Goal: Information Seeking & Learning: Understand process/instructions

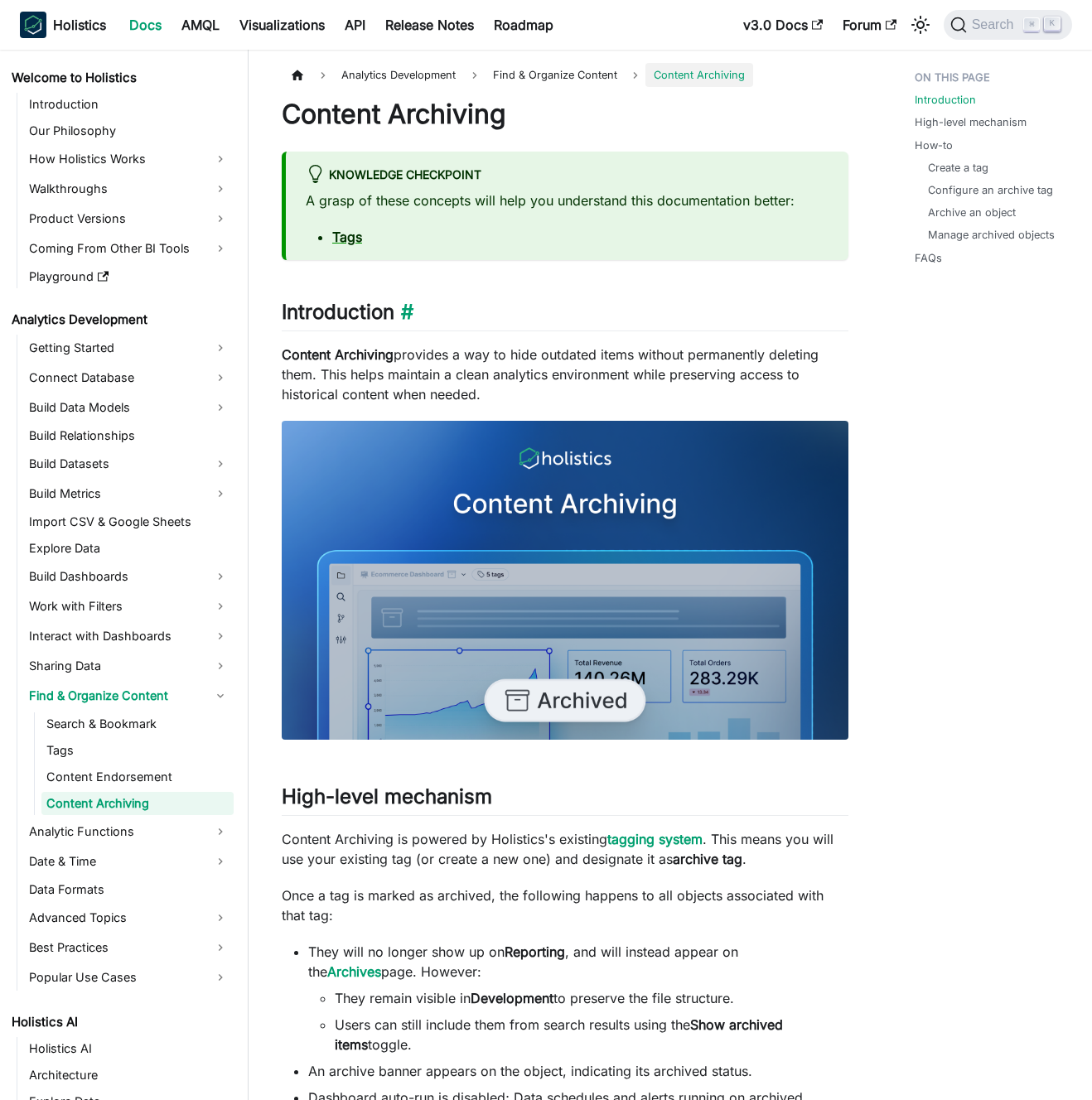
scroll to position [18, 0]
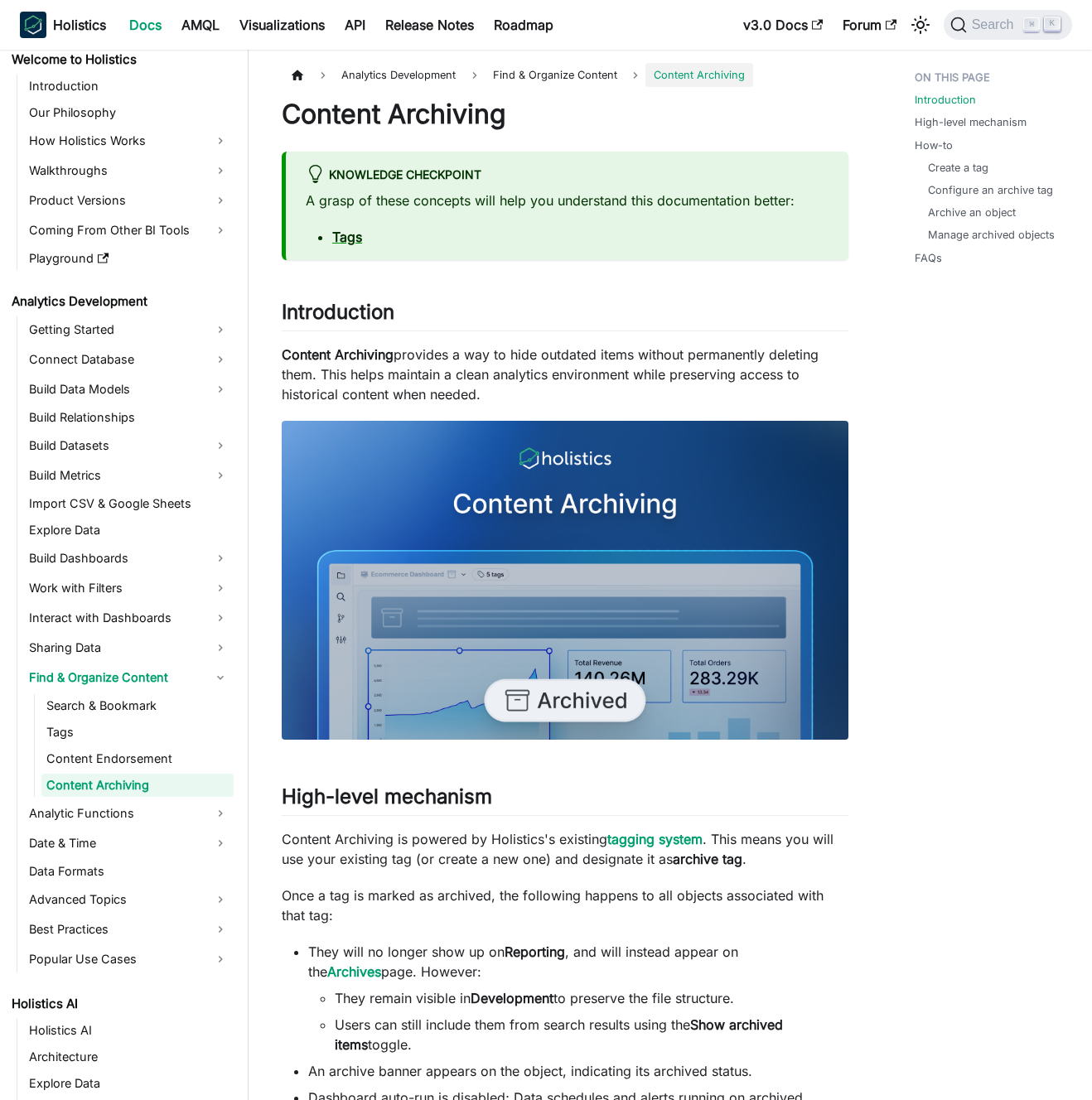
click at [516, 365] on p "Content Archiving provides a way to hide outdated items without permanently del…" at bounding box center [565, 374] width 567 height 59
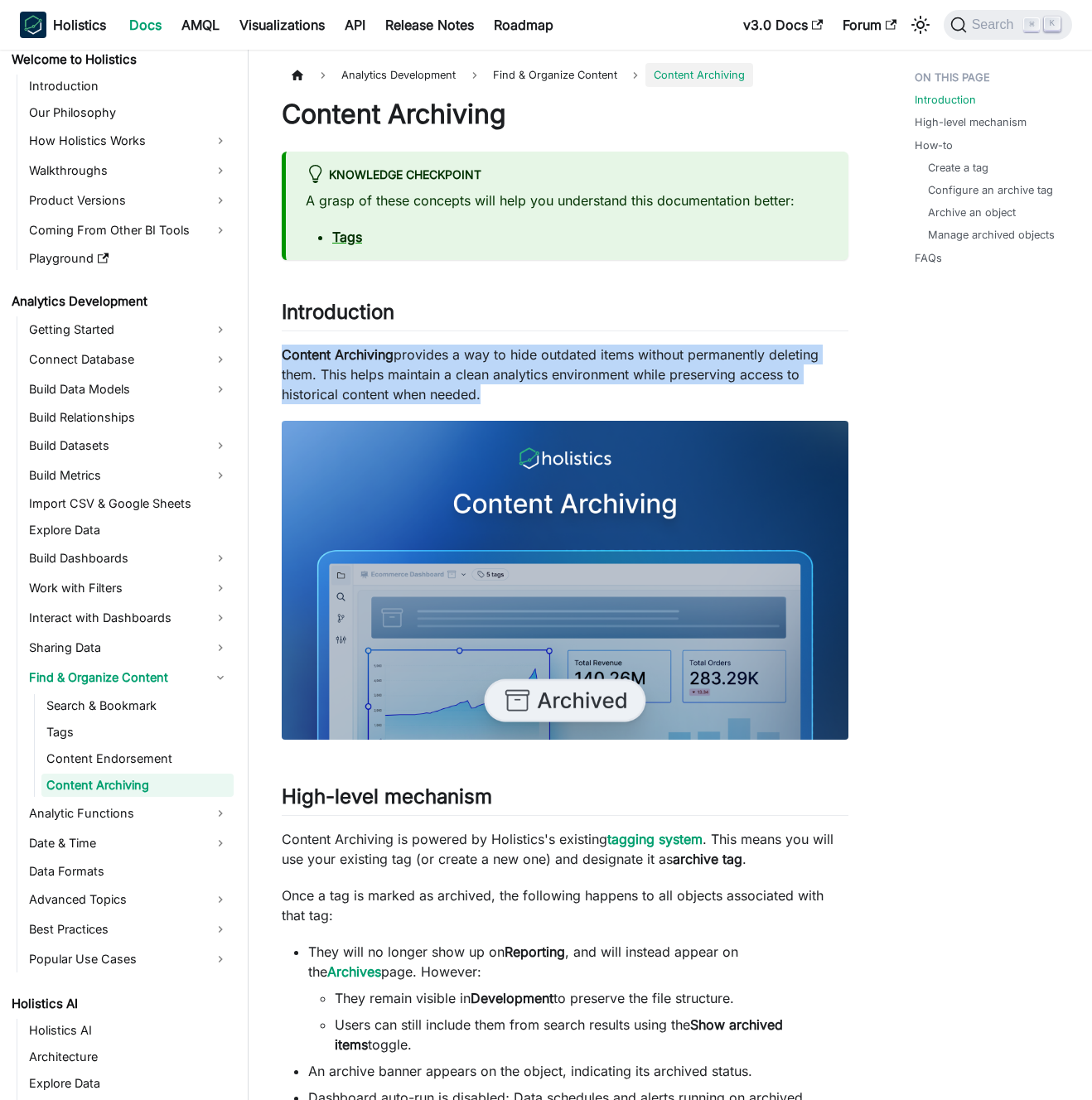
click at [516, 365] on p "Content Archiving provides a way to hide outdated items without permanently del…" at bounding box center [565, 374] width 567 height 59
click at [506, 359] on p "Content Archiving provides a way to hide outdated items without permanently del…" at bounding box center [565, 374] width 567 height 59
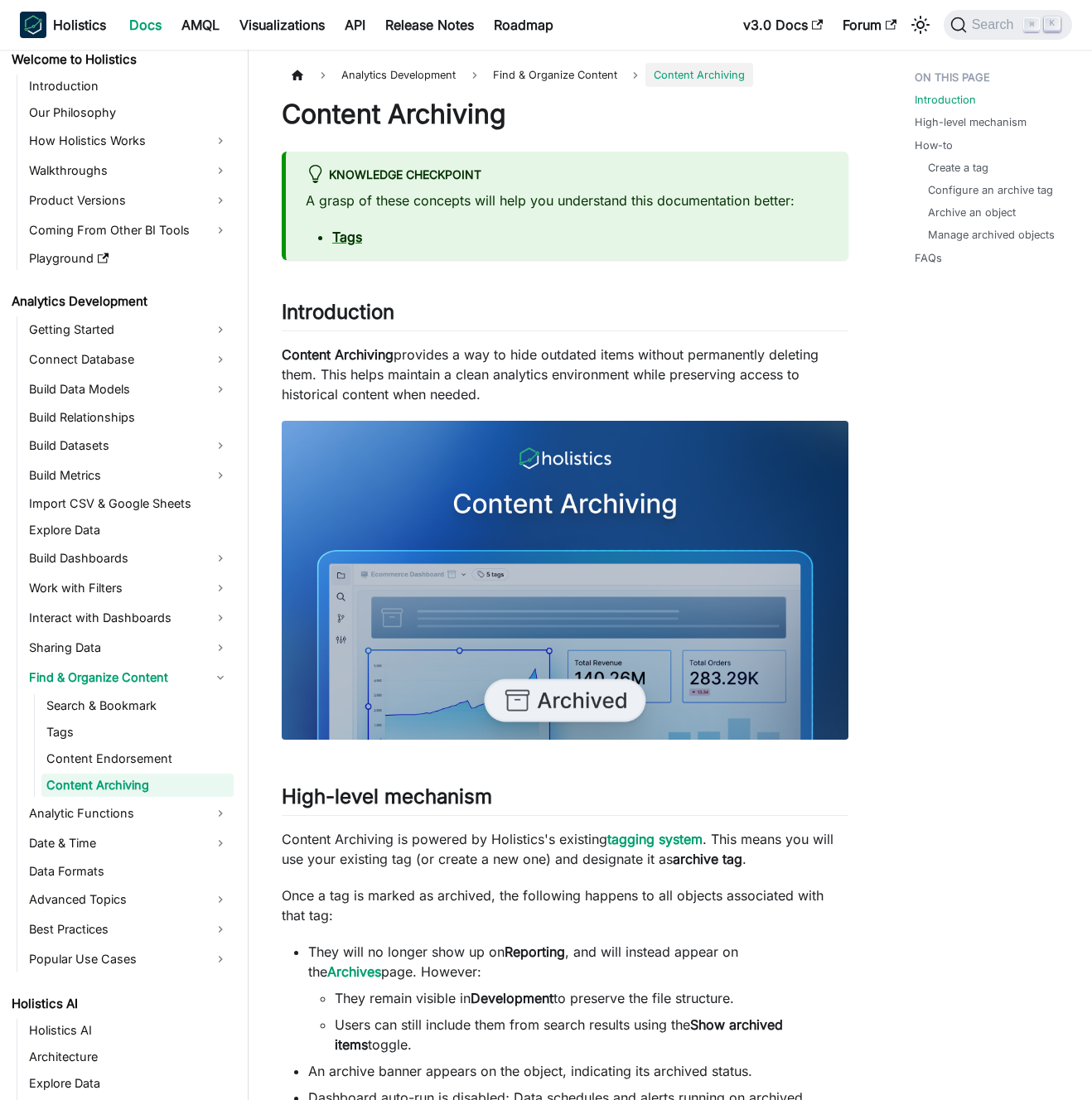
click at [517, 352] on p "Content Archiving provides a way to hide outdated items without permanently del…" at bounding box center [565, 374] width 567 height 59
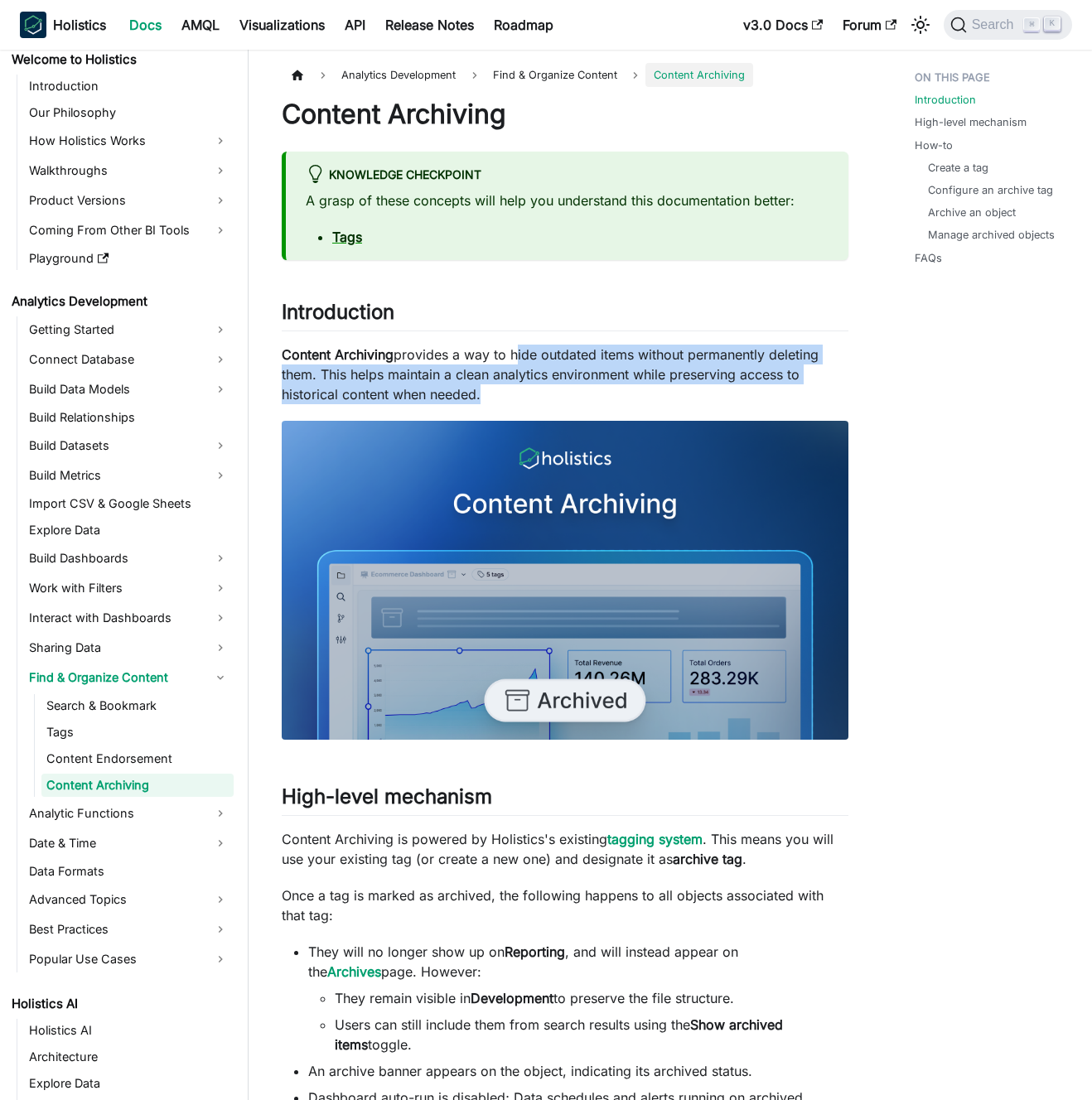
drag, startPoint x: 517, startPoint y: 352, endPoint x: 552, endPoint y: 386, distance: 48.8
click at [552, 386] on p "Content Archiving provides a way to hide outdated items without permanently del…" at bounding box center [565, 374] width 567 height 59
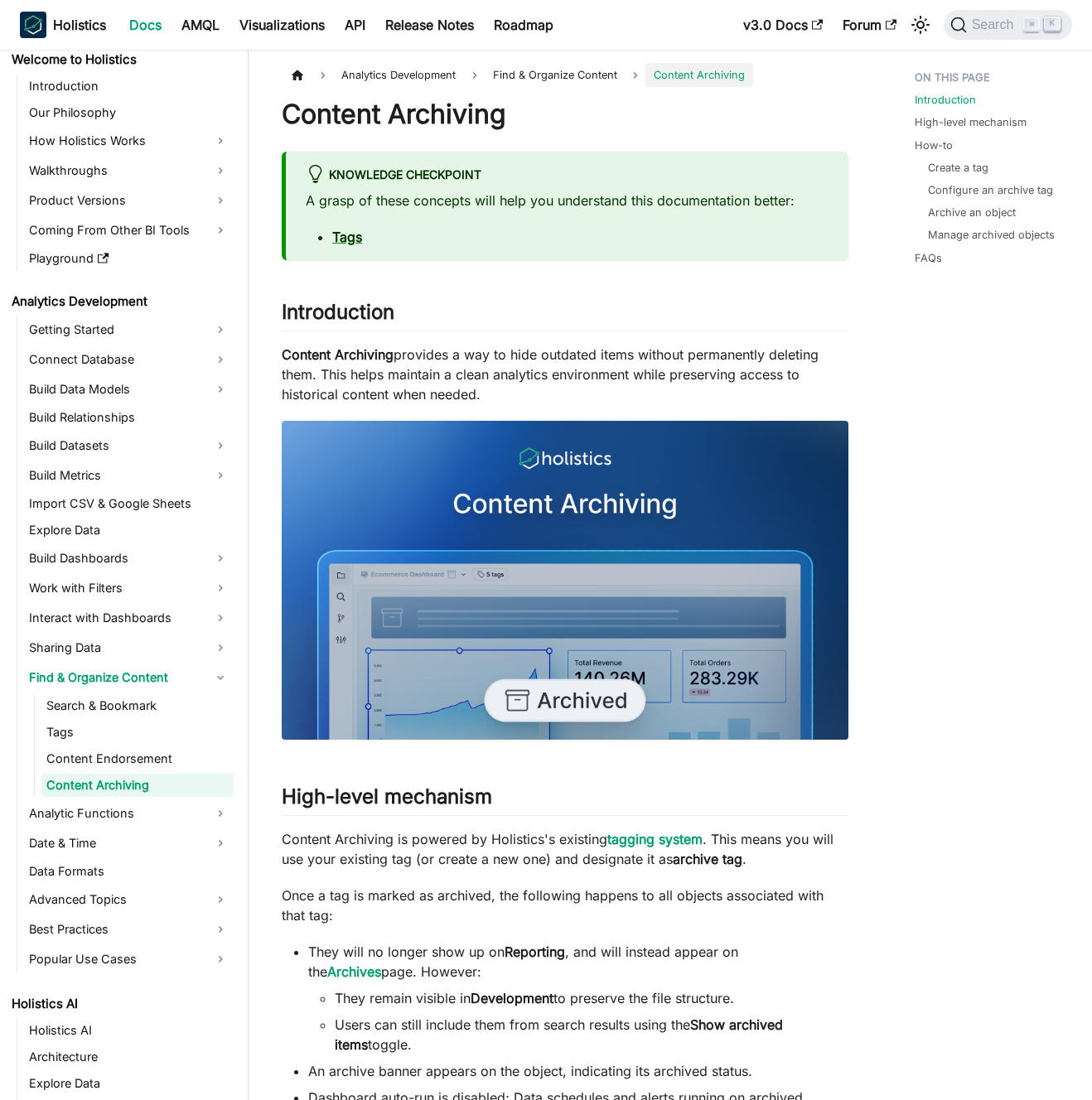
click at [552, 386] on p "Content Archiving provides a way to hide outdated items without permanently del…" at bounding box center [565, 374] width 567 height 59
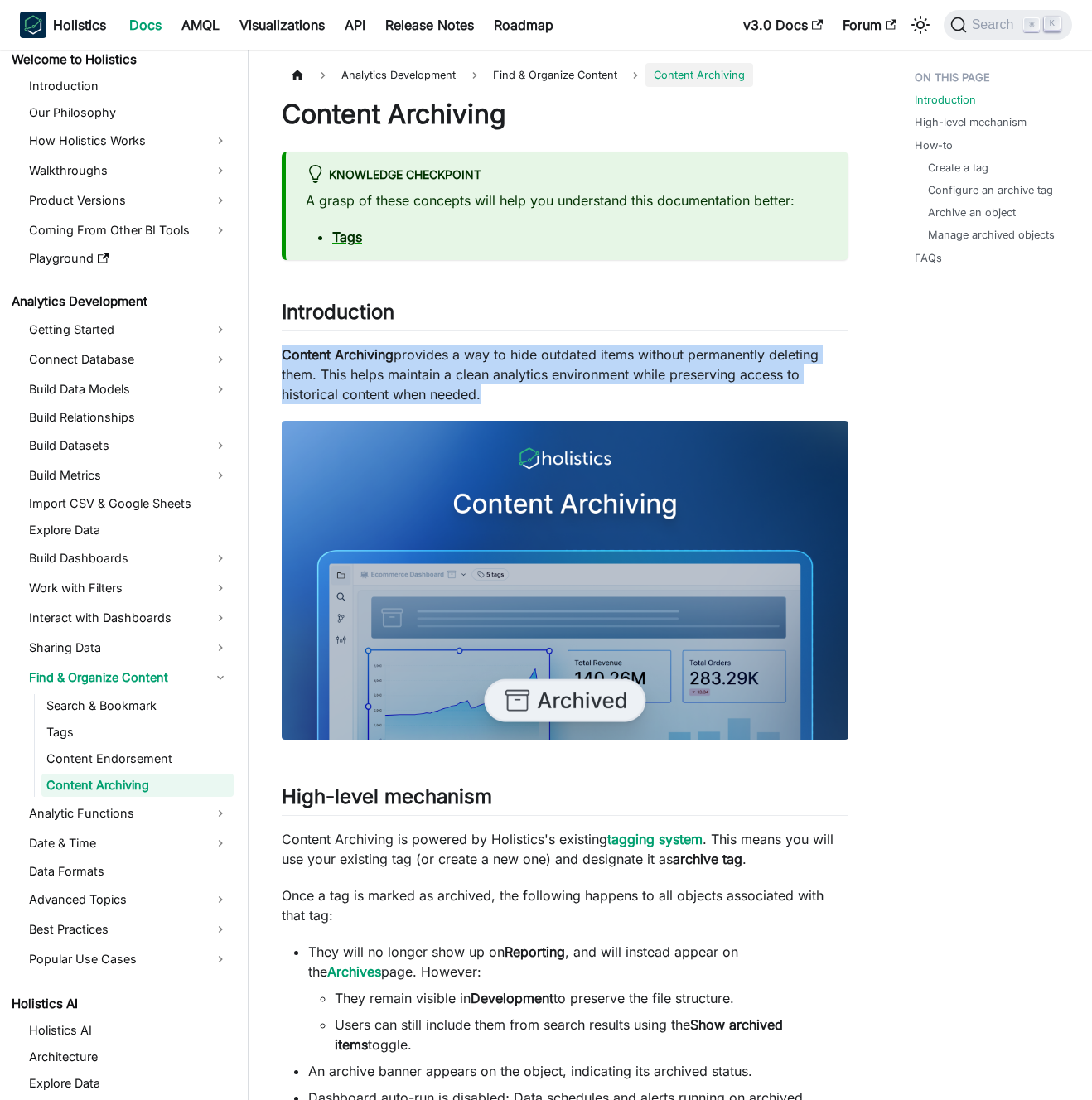
click at [552, 386] on p "Content Archiving provides a way to hide outdated items without permanently del…" at bounding box center [565, 374] width 567 height 59
click at [538, 389] on p "Content Archiving provides a way to hide outdated items without permanently del…" at bounding box center [565, 374] width 567 height 59
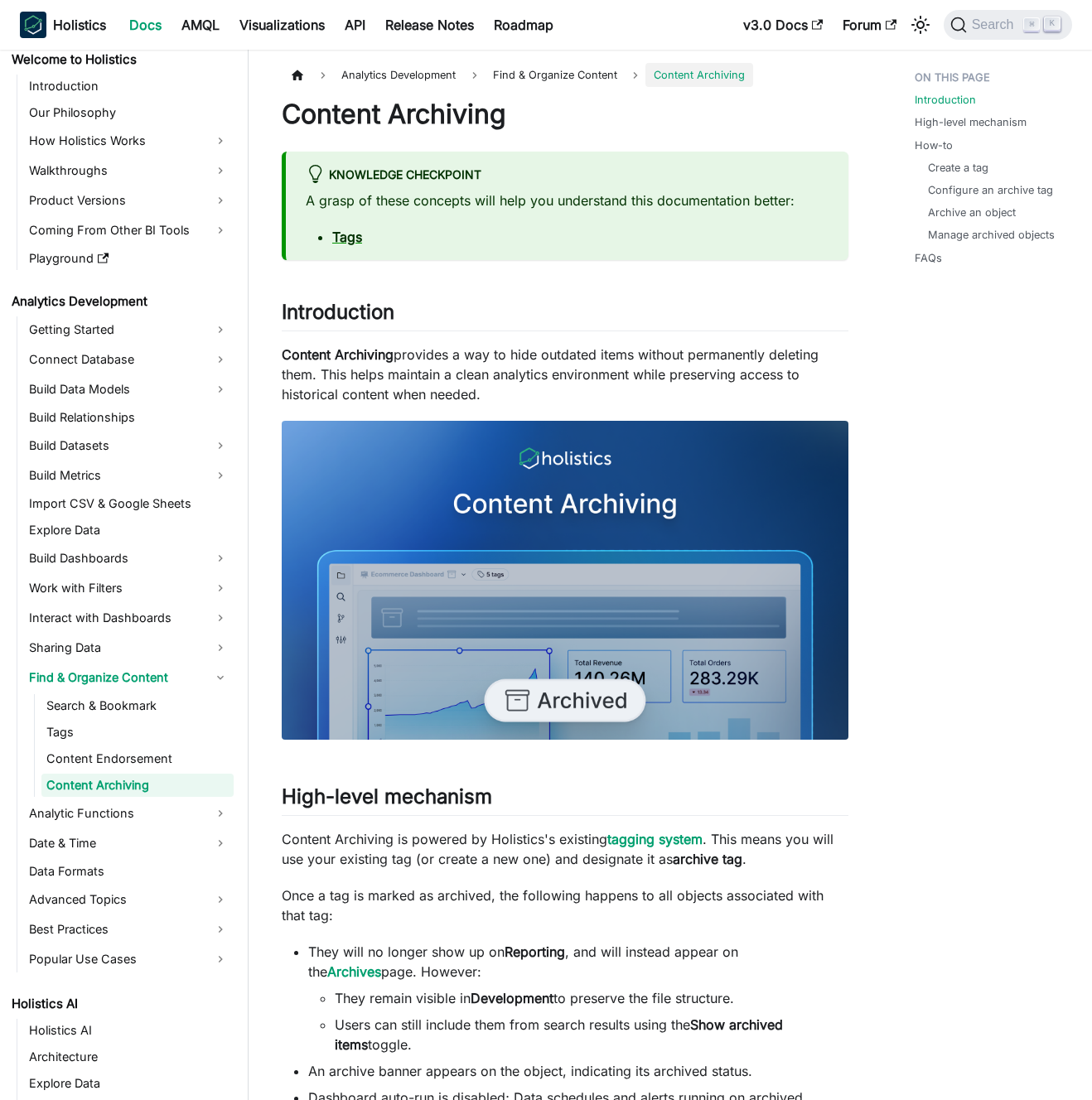
drag, startPoint x: 537, startPoint y: 397, endPoint x: 331, endPoint y: 372, distance: 207.5
click at [331, 372] on p "Content Archiving provides a way to hide outdated items without permanently del…" at bounding box center [565, 374] width 567 height 59
click at [329, 371] on p "Content Archiving provides a way to hide outdated items without permanently del…" at bounding box center [565, 374] width 567 height 59
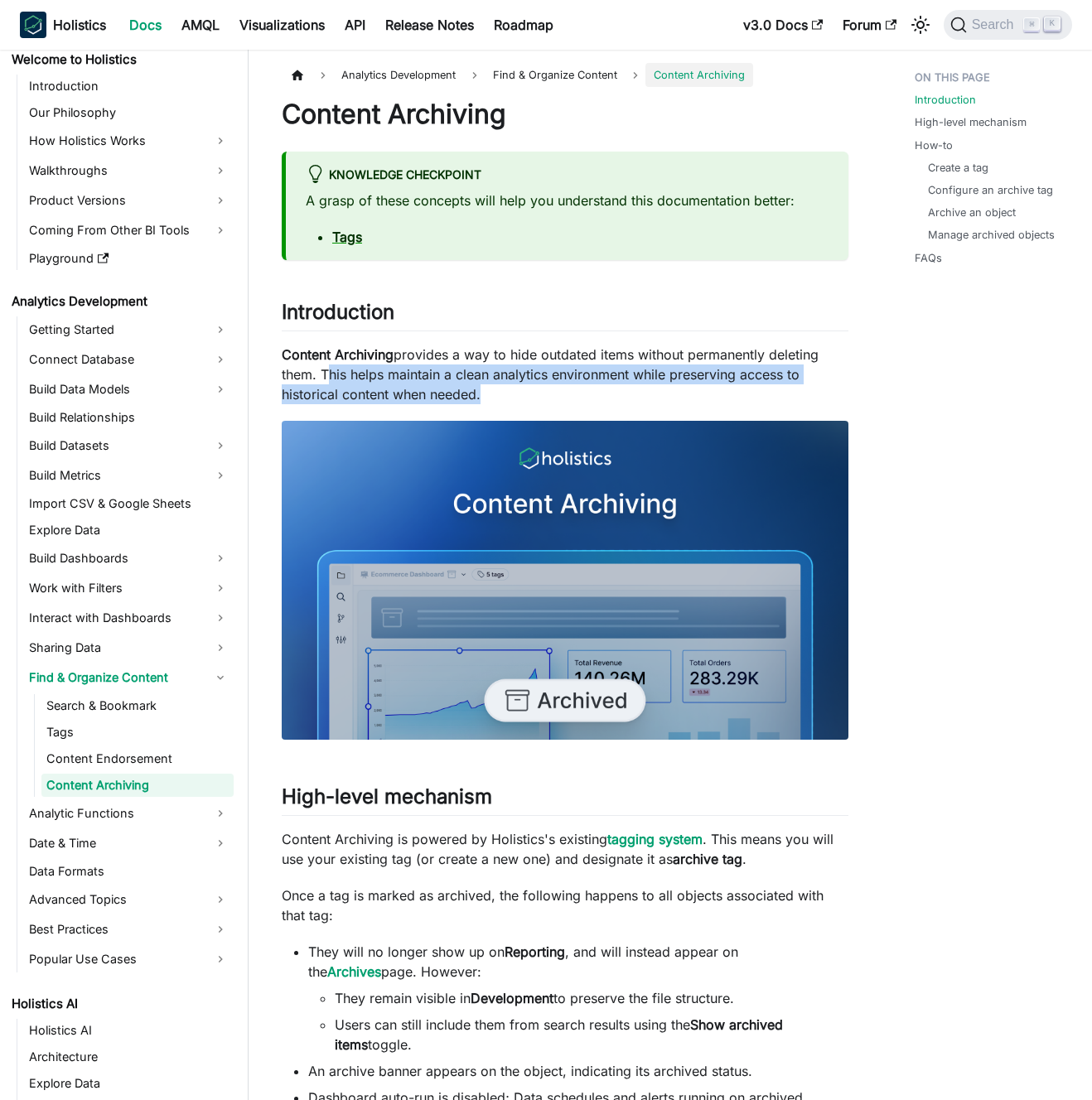
drag, startPoint x: 329, startPoint y: 371, endPoint x: 525, endPoint y: 393, distance: 197.2
click at [519, 392] on p "Content Archiving provides a way to hide outdated items without permanently del…" at bounding box center [565, 374] width 567 height 59
click at [525, 393] on p "Content Archiving provides a way to hide outdated items without permanently del…" at bounding box center [565, 374] width 567 height 59
drag, startPoint x: 525, startPoint y: 393, endPoint x: 455, endPoint y: 375, distance: 72.3
click at [456, 376] on p "Content Archiving provides a way to hide outdated items without permanently del…" at bounding box center [565, 374] width 567 height 59
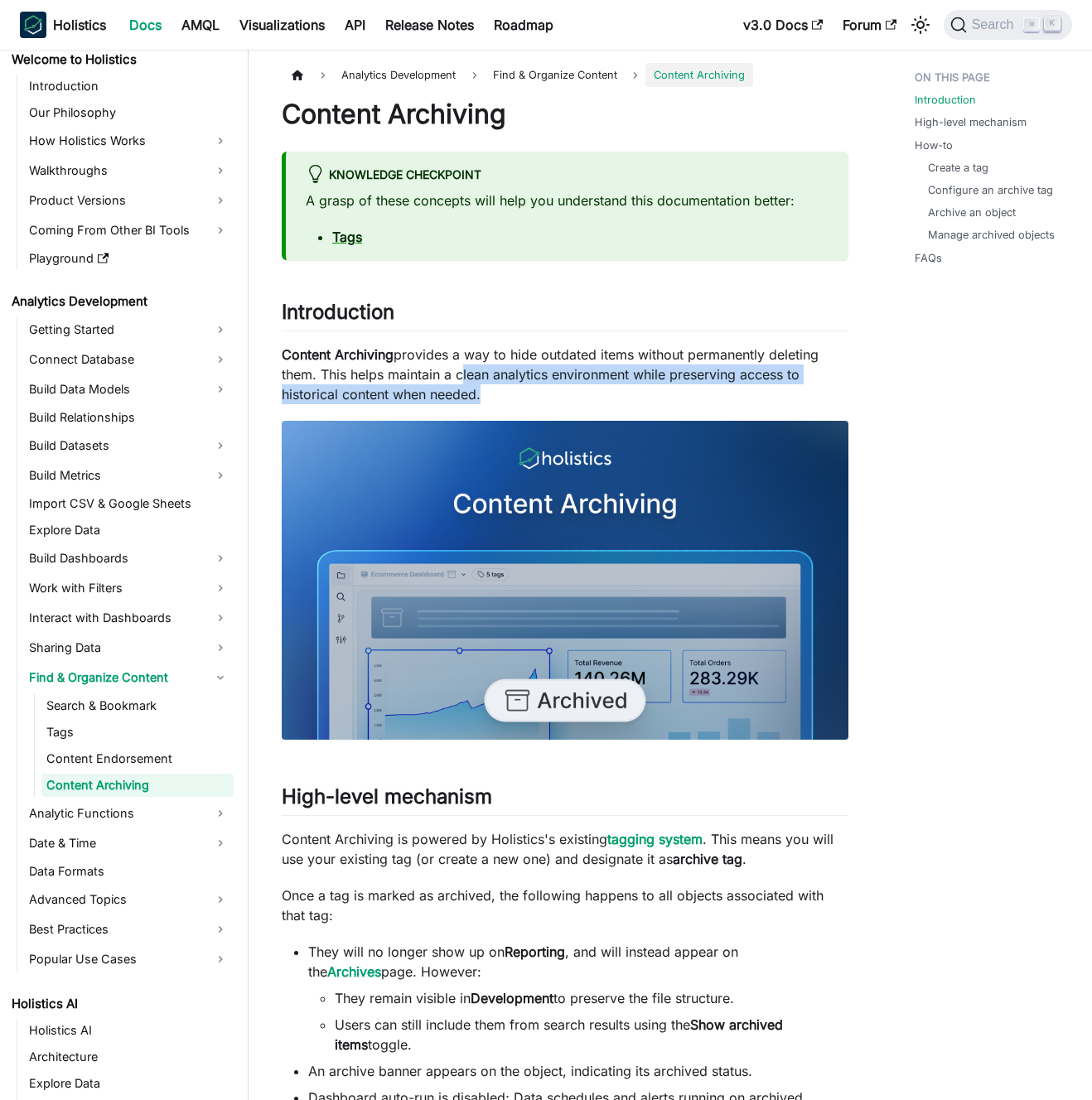
click at [455, 375] on p "Content Archiving provides a way to hide outdated items without permanently del…" at bounding box center [565, 374] width 567 height 59
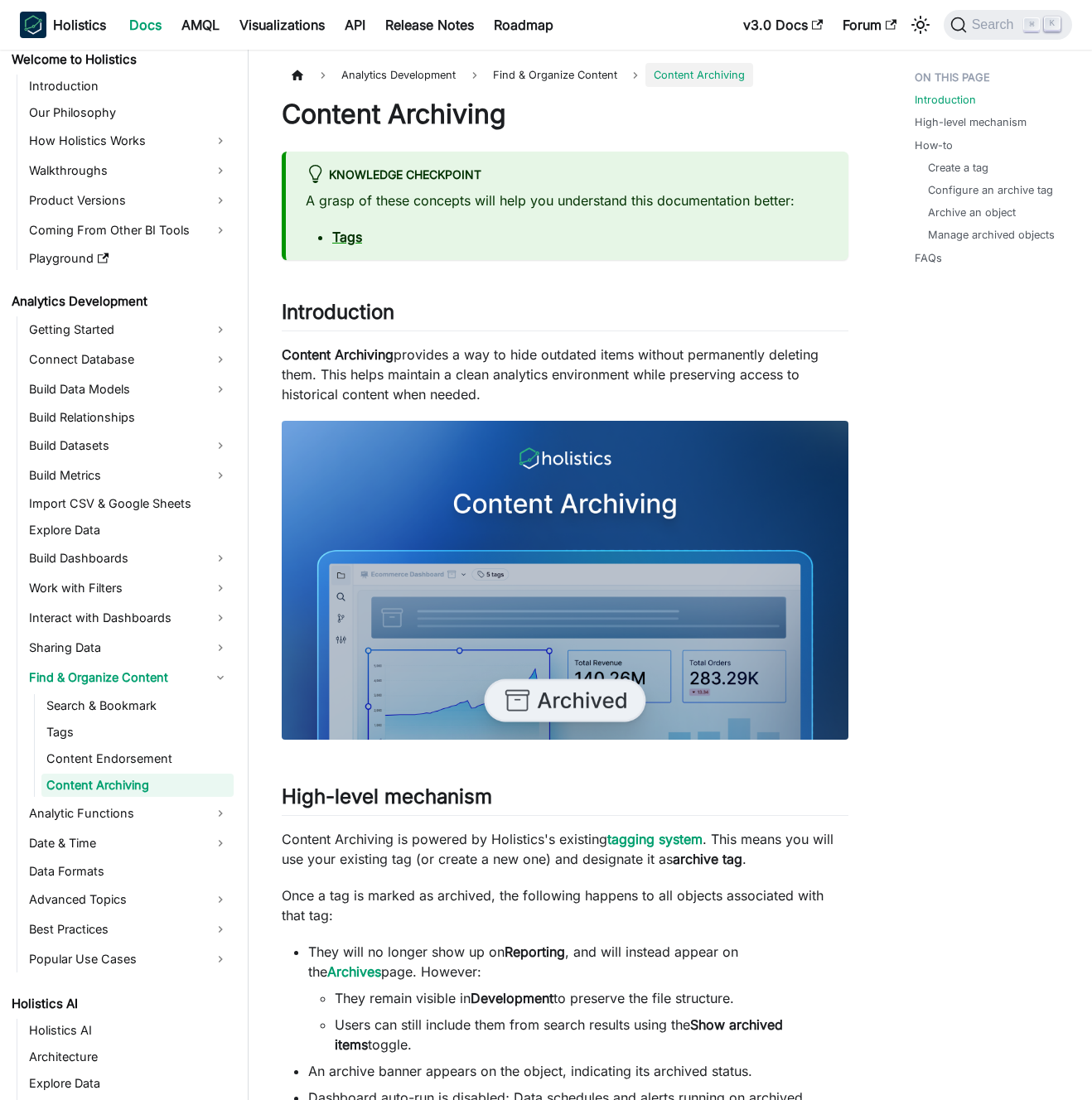
click at [468, 373] on p "Content Archiving provides a way to hide outdated items without permanently del…" at bounding box center [565, 374] width 567 height 59
click at [481, 380] on p "Content Archiving provides a way to hide outdated items without permanently del…" at bounding box center [565, 374] width 567 height 59
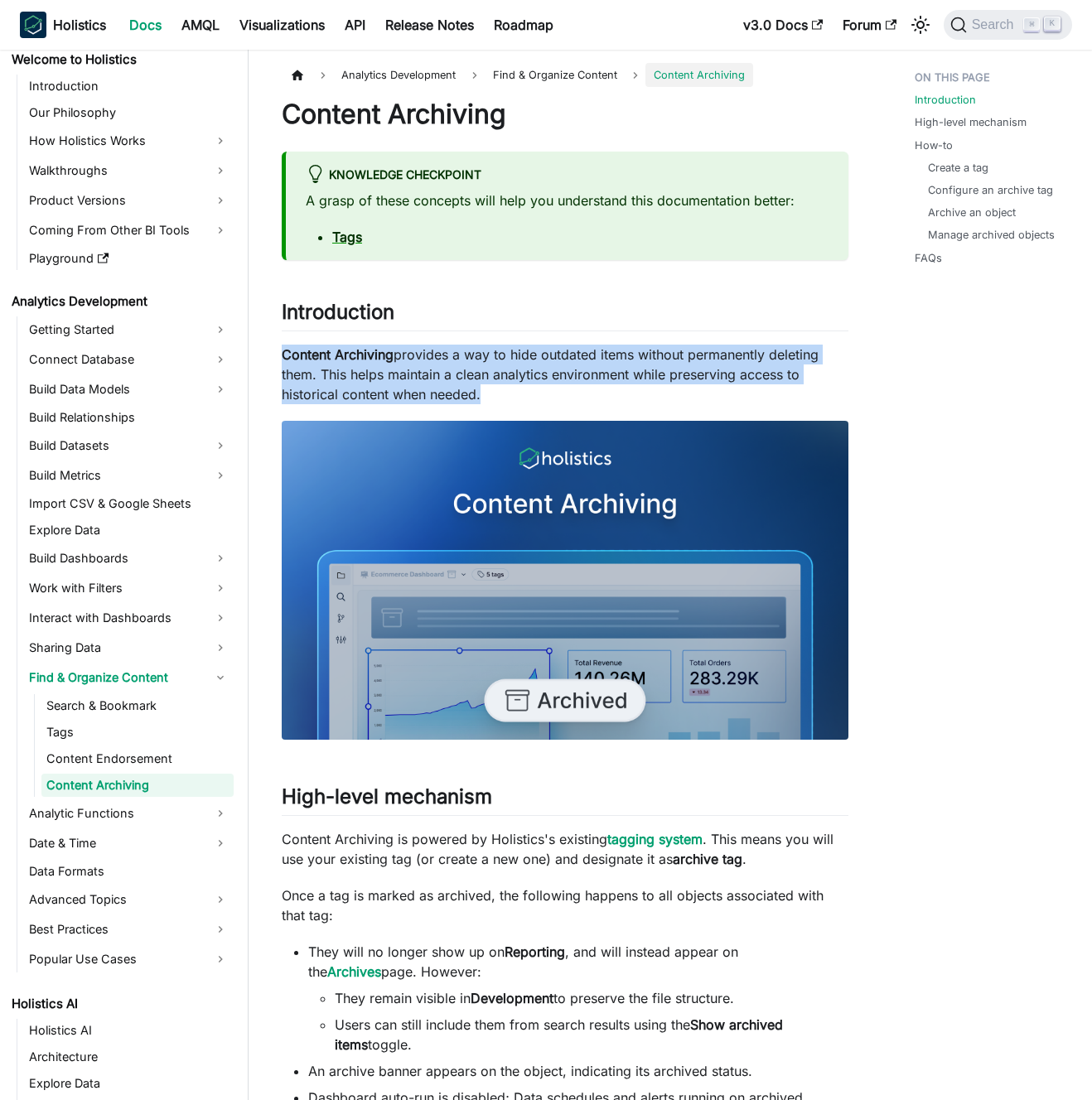
click at [481, 380] on p "Content Archiving provides a way to hide outdated items without permanently del…" at bounding box center [565, 374] width 567 height 59
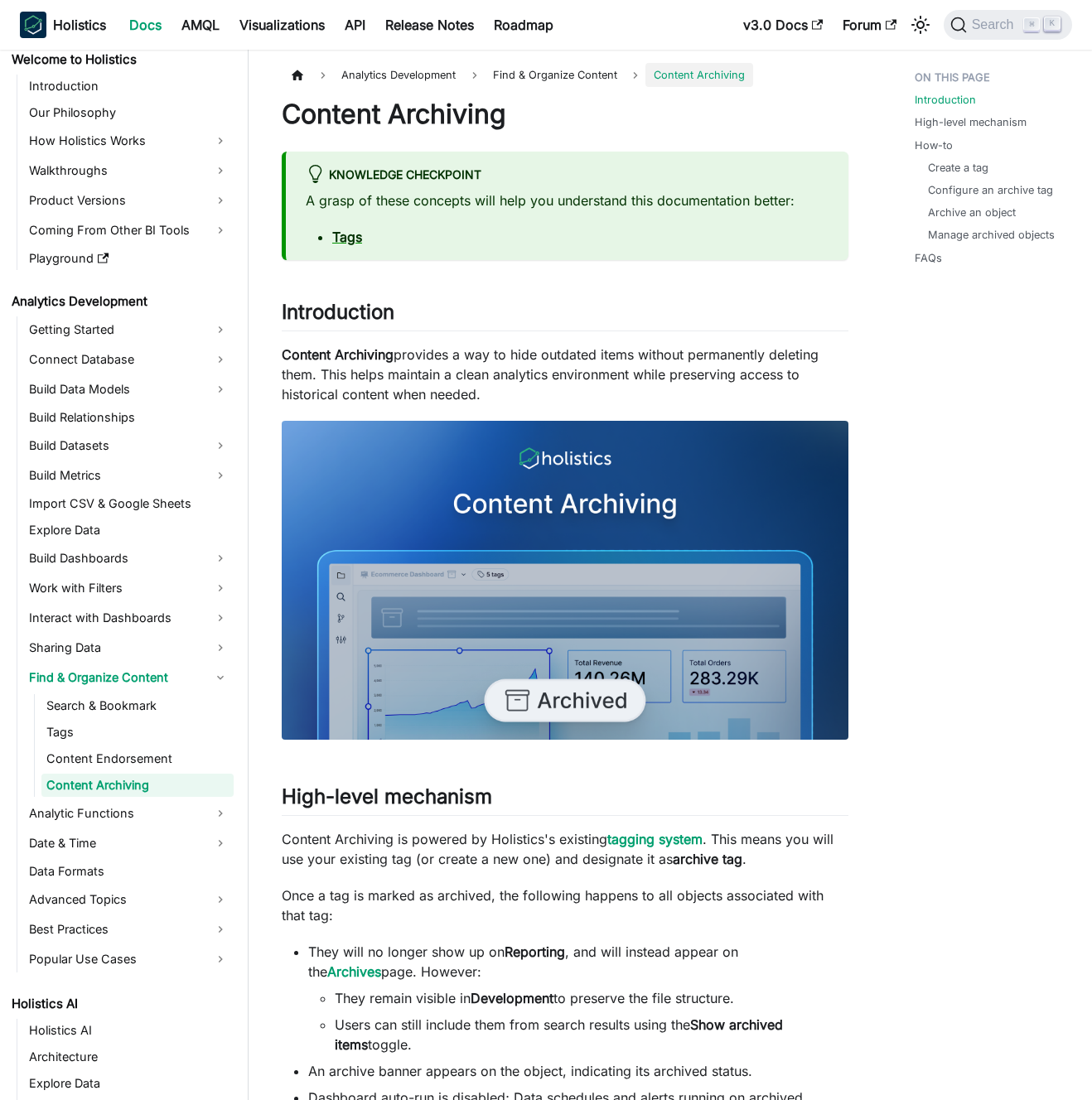
click at [496, 394] on p "Content Archiving provides a way to hide outdated items without permanently del…" at bounding box center [565, 374] width 567 height 59
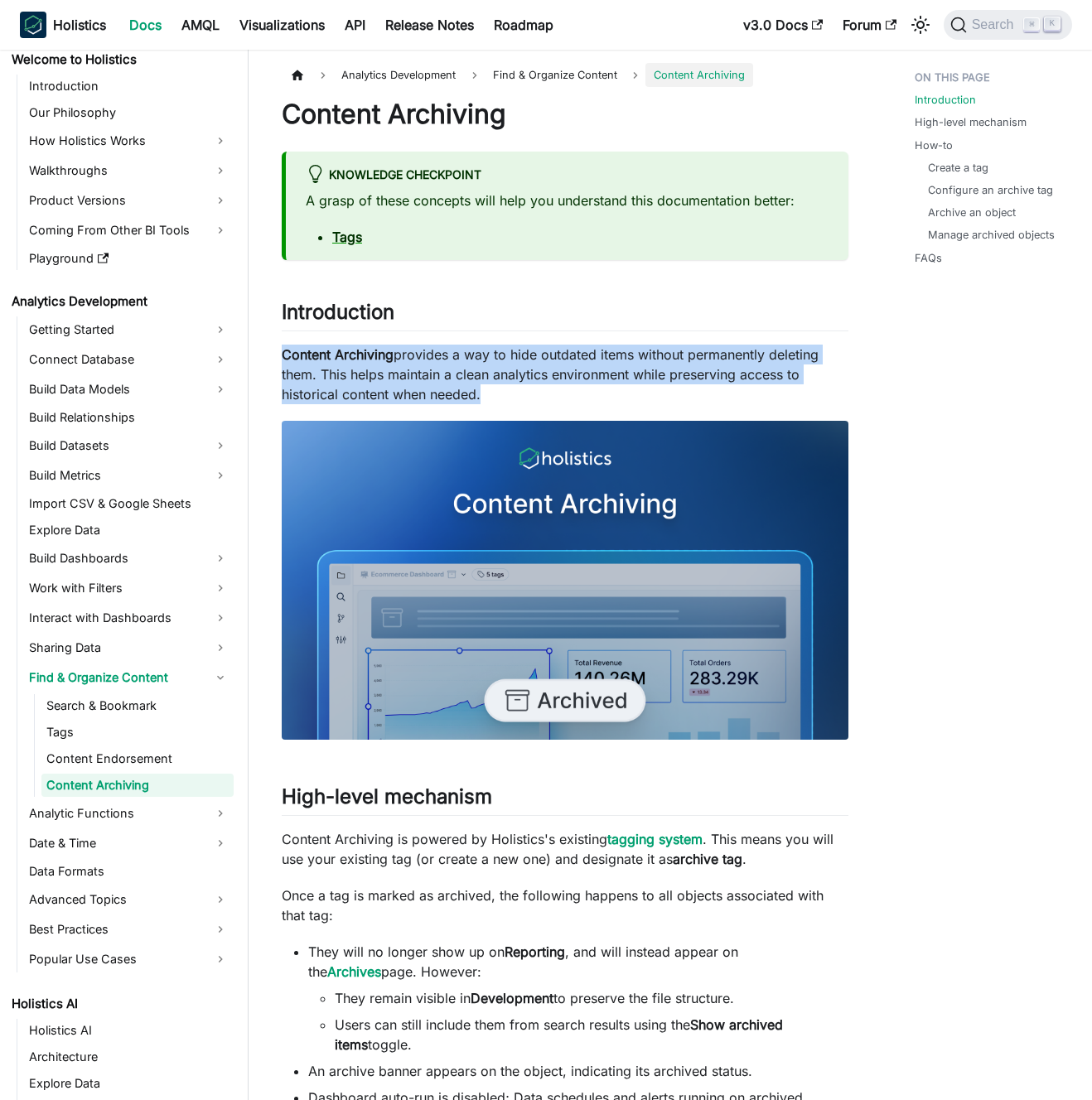
click at [493, 394] on p "Content Archiving provides a way to hide outdated items without permanently del…" at bounding box center [565, 374] width 567 height 59
click at [500, 393] on p "Content Archiving provides a way to hide outdated items without permanently del…" at bounding box center [565, 374] width 567 height 59
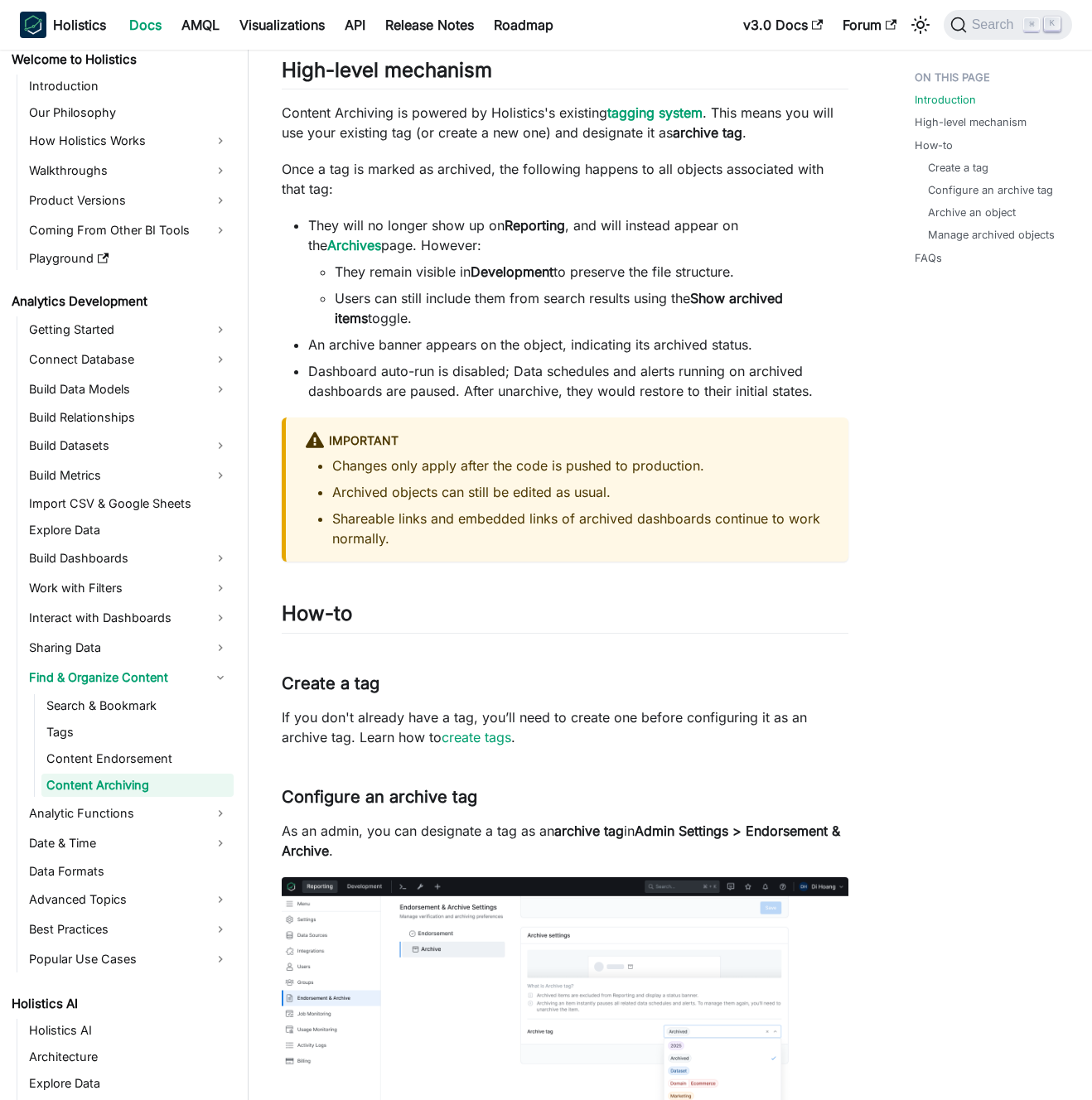
scroll to position [0, 0]
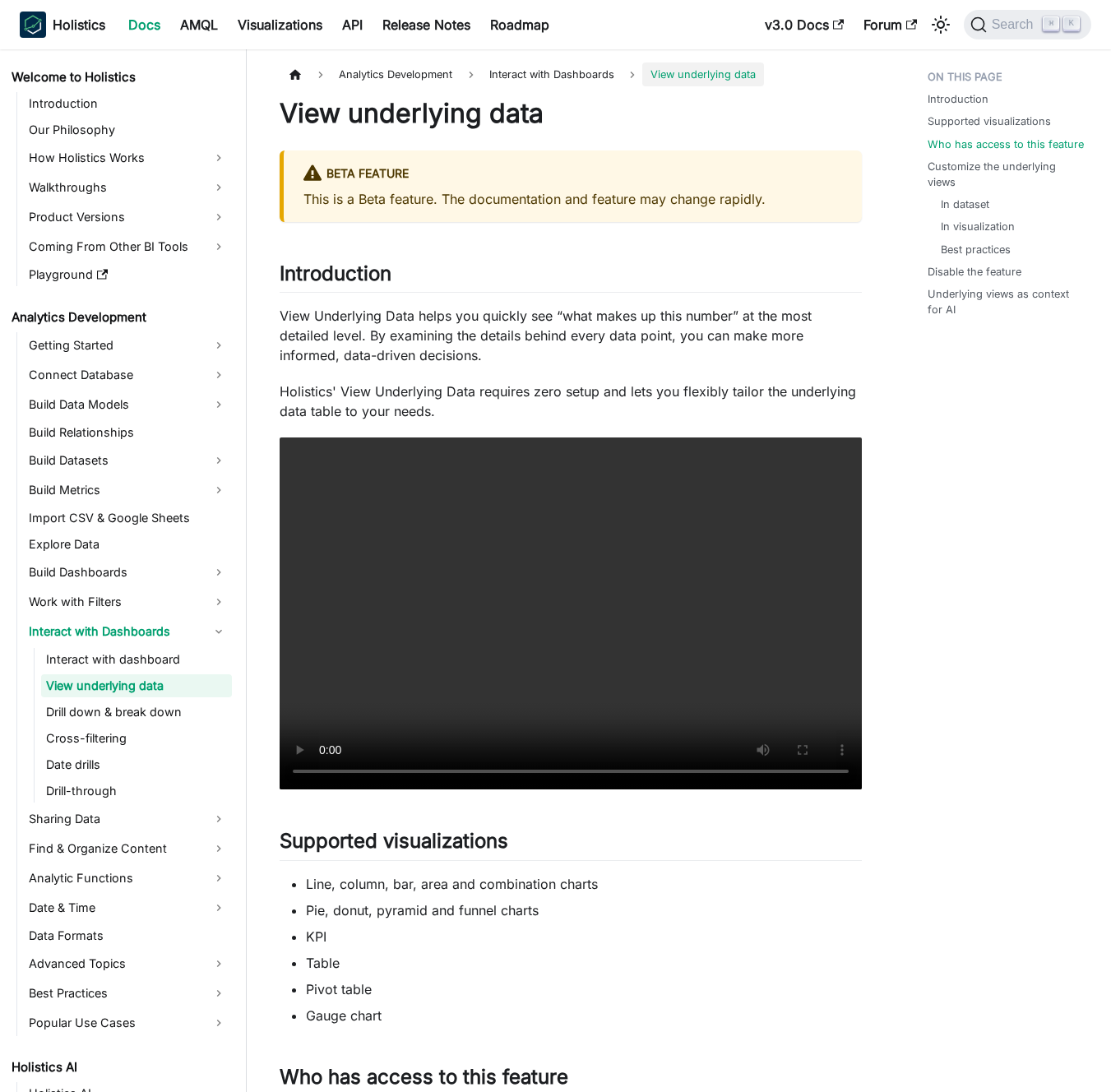
scroll to position [1007, 0]
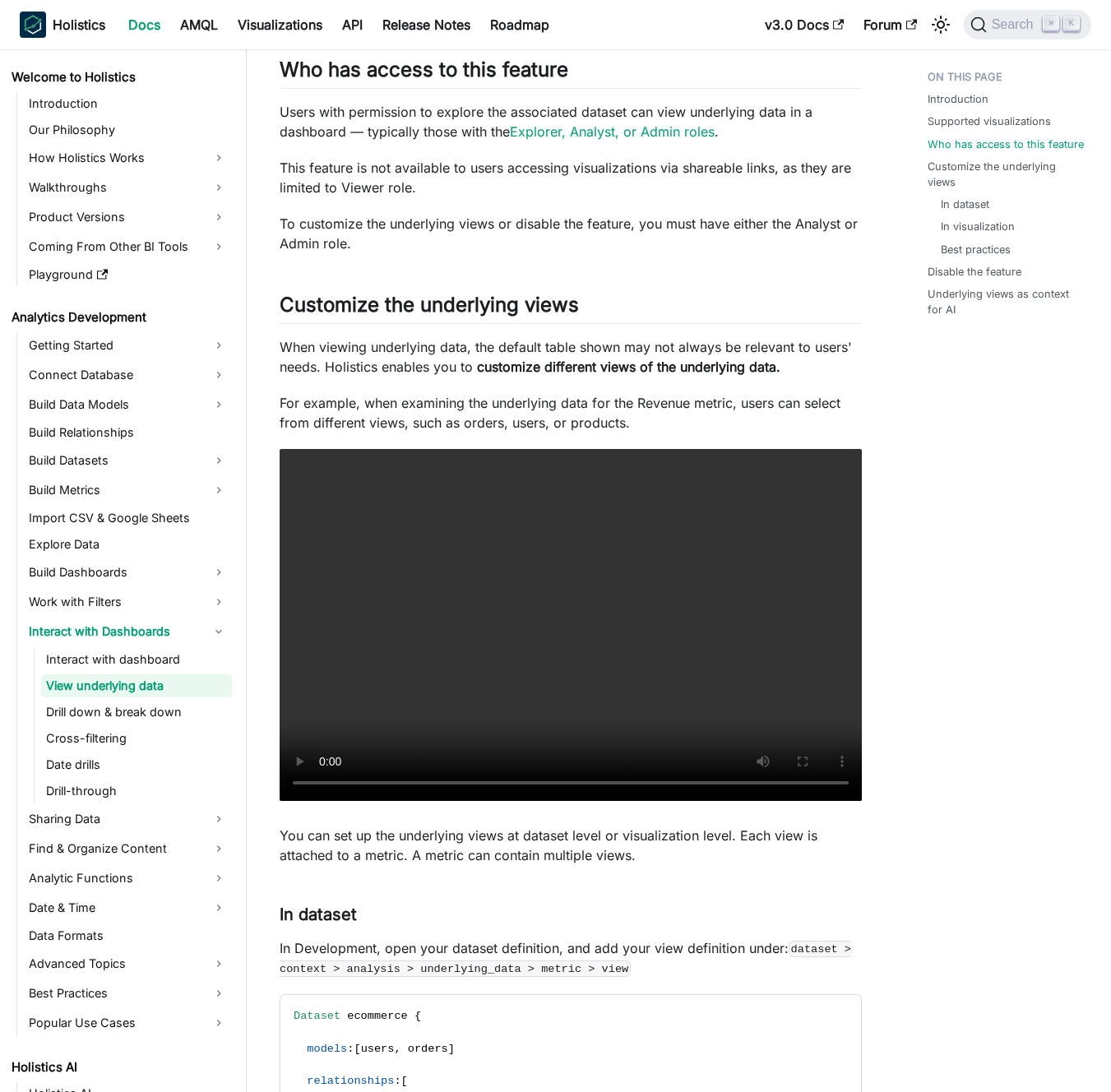
click at [532, 349] on p "When viewing underlying data, the default table shown may not always be relevan…" at bounding box center [571, 357] width 583 height 39
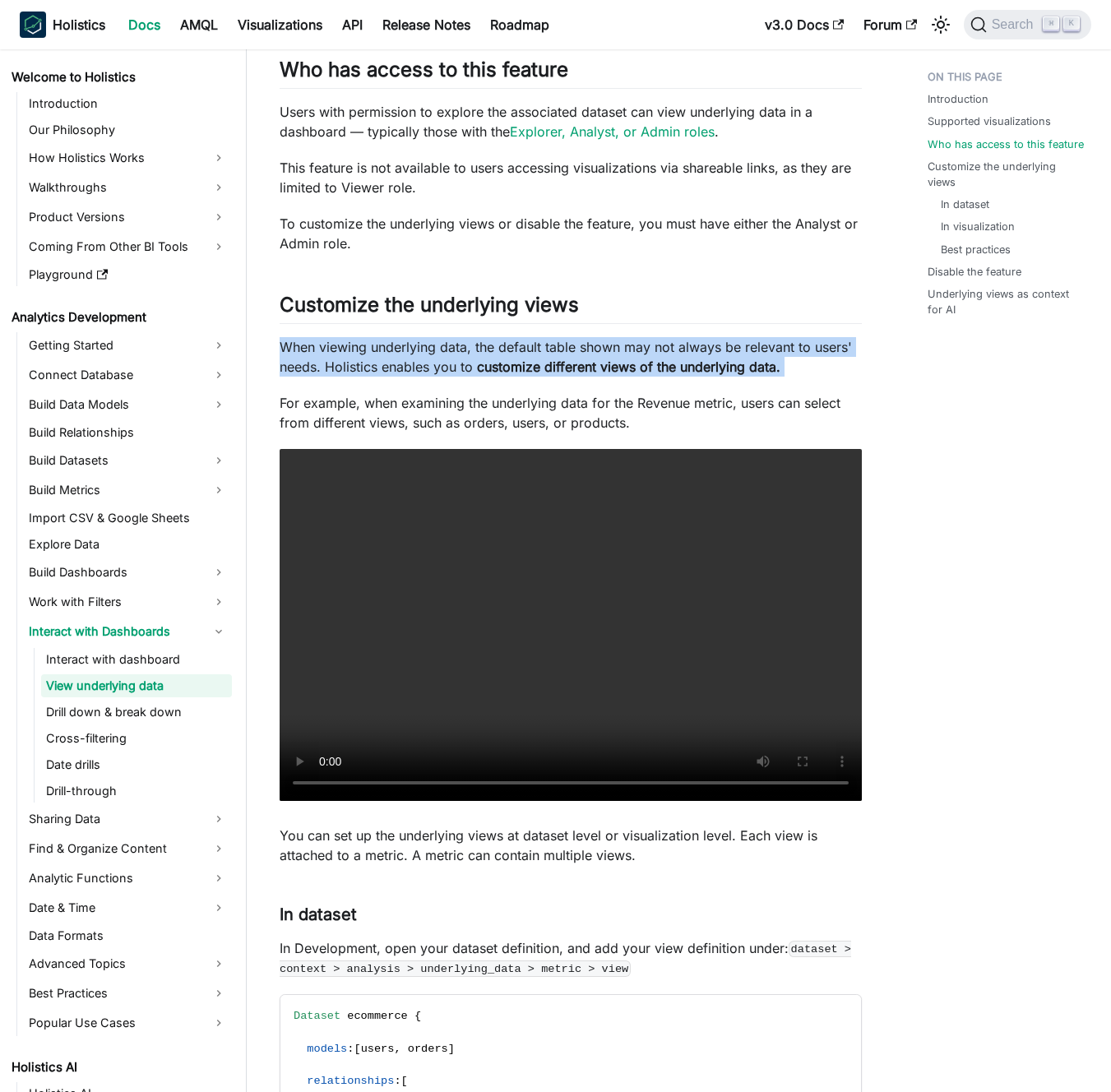
drag, startPoint x: 532, startPoint y: 349, endPoint x: 514, endPoint y: 354, distance: 18.7
click at [532, 349] on p "When viewing underlying data, the default table shown may not always be relevan…" at bounding box center [571, 357] width 583 height 39
